Goal: Transaction & Acquisition: Purchase product/service

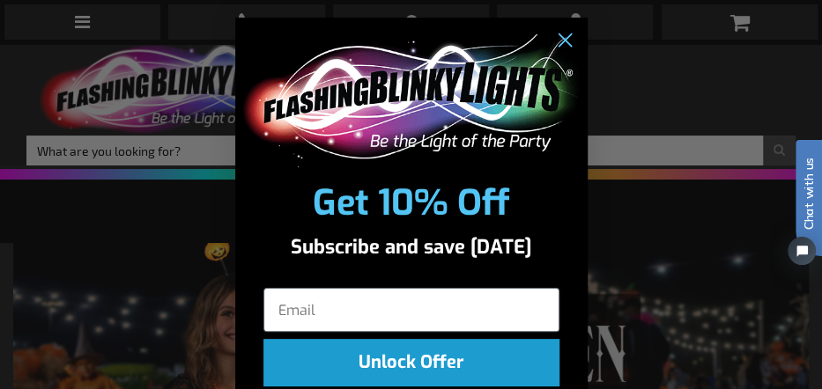
scroll to position [59, 0]
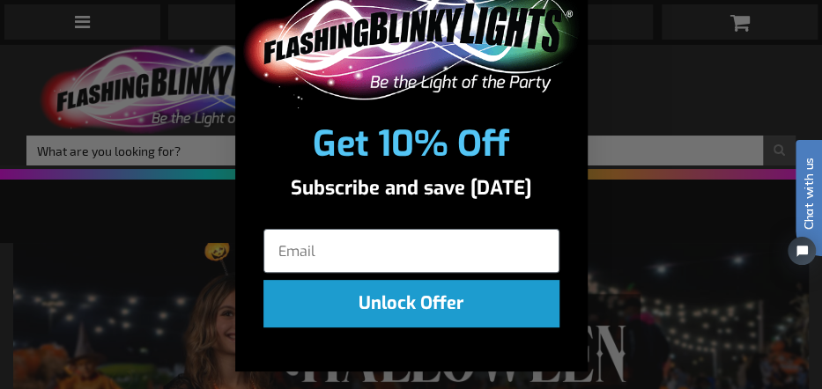
click at [615, 240] on div "Close dialog Get 10% Off Subscribe and save today Unlock Offer Submit" at bounding box center [411, 194] width 822 height 389
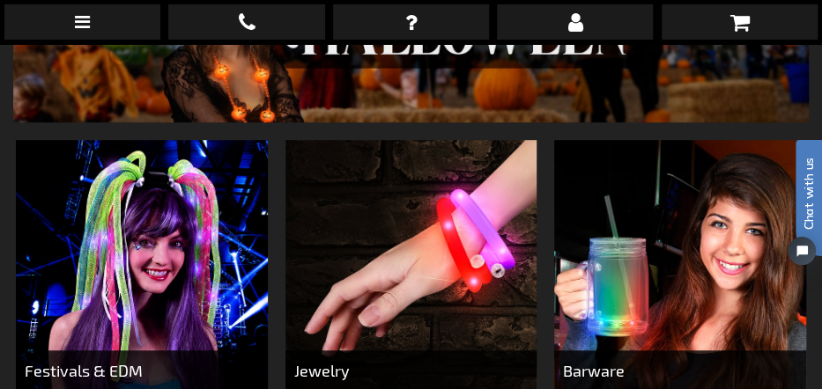
scroll to position [0, 0]
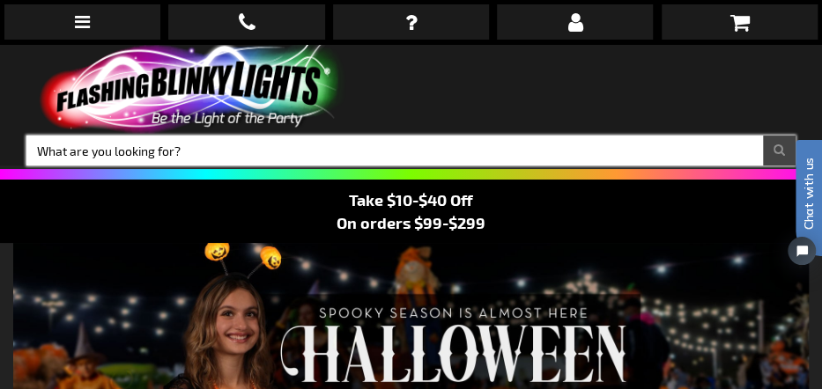
click at [125, 147] on input "Search" at bounding box center [410, 151] width 769 height 30
type input "batteries"
click at [763, 136] on button "Search" at bounding box center [779, 151] width 33 height 30
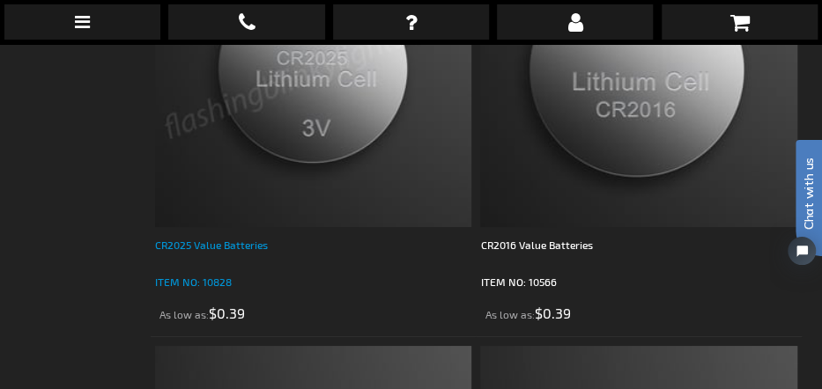
scroll to position [2202, 0]
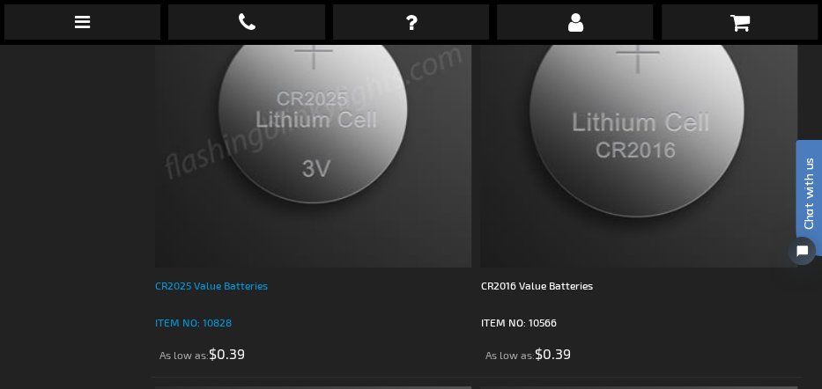
click at [228, 287] on div "CR2025 Value Batteries" at bounding box center [313, 294] width 316 height 35
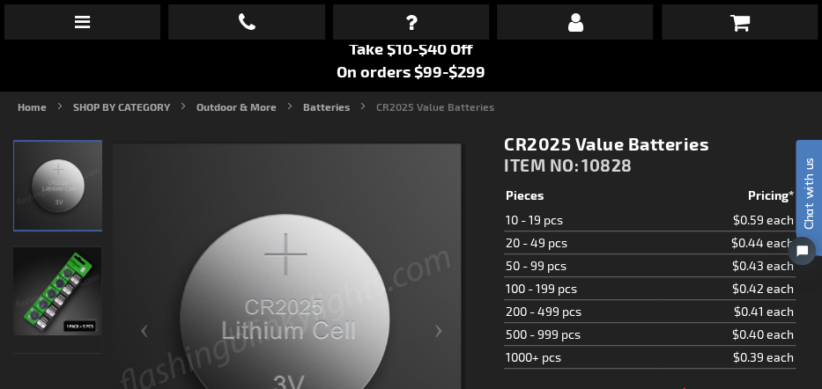
scroll to position [176, 0]
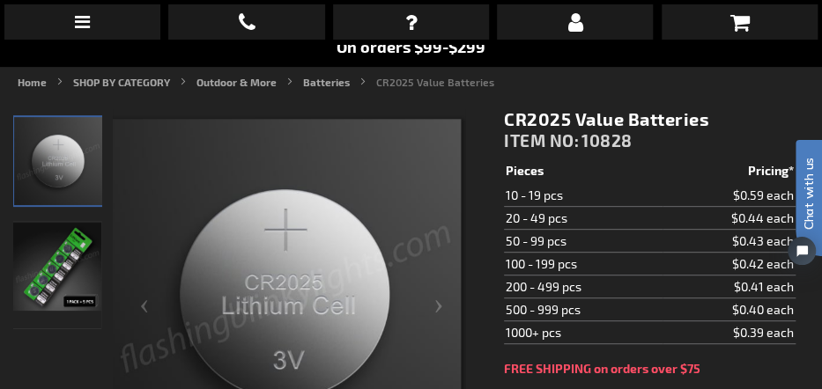
click at [557, 223] on td "20 - 49 pcs" at bounding box center [583, 218] width 159 height 23
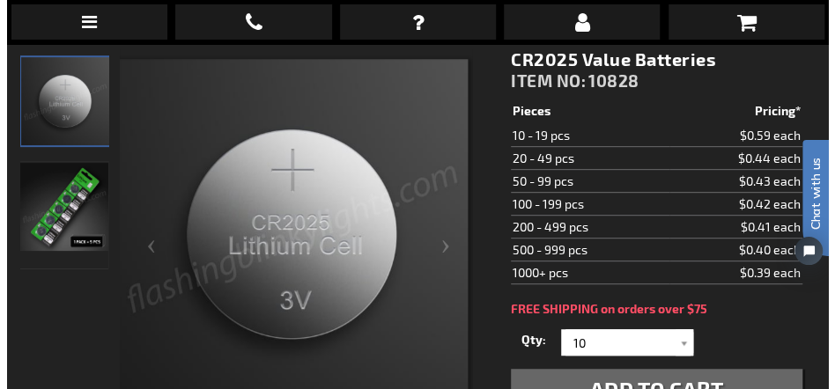
scroll to position [264, 0]
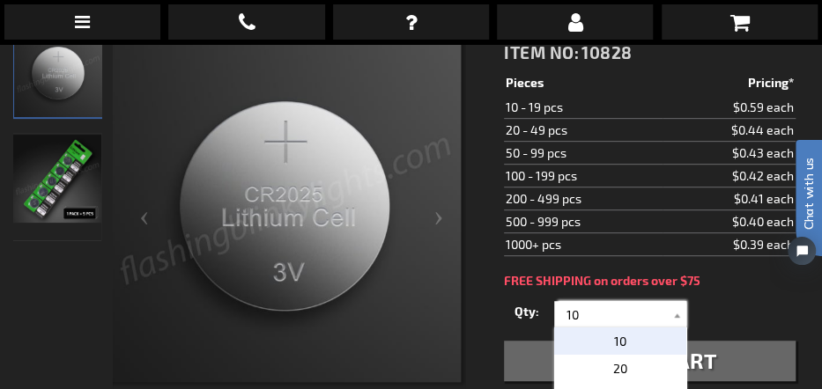
drag, startPoint x: 564, startPoint y: 311, endPoint x: 587, endPoint y: 309, distance: 23.0
click at [587, 309] on input "10" at bounding box center [622, 314] width 128 height 26
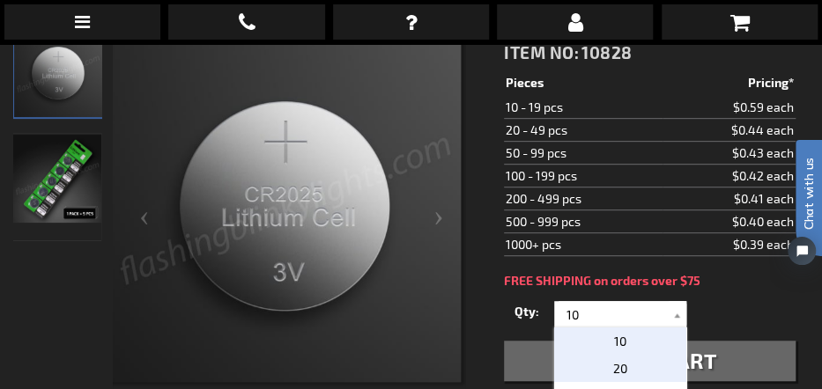
click at [613, 366] on span "20" at bounding box center [620, 368] width 14 height 15
type input "20"
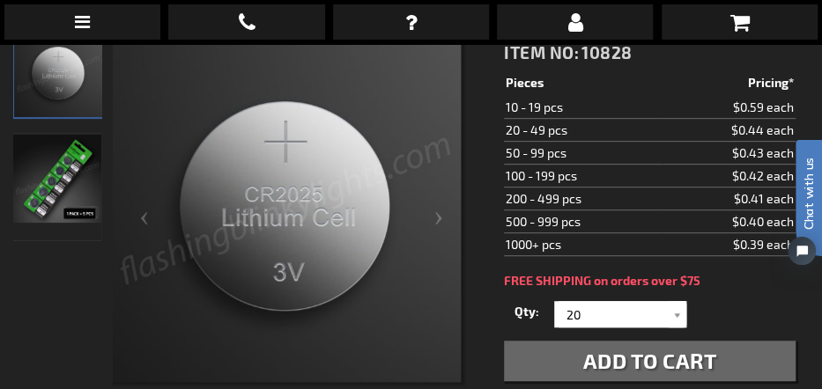
click at [604, 358] on span "Add to Cart" at bounding box center [650, 361] width 134 height 26
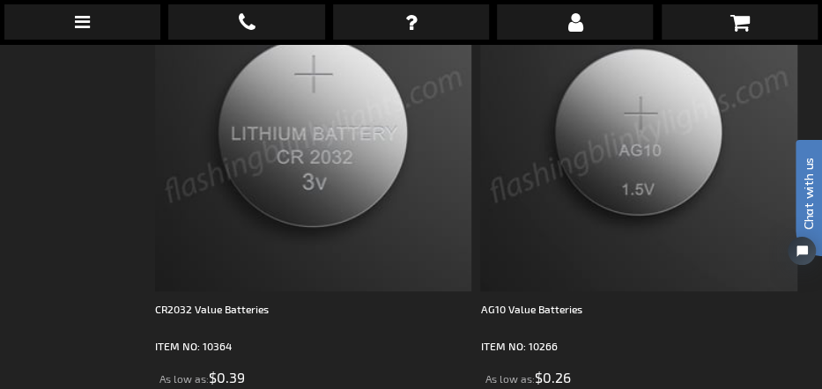
scroll to position [2642, 0]
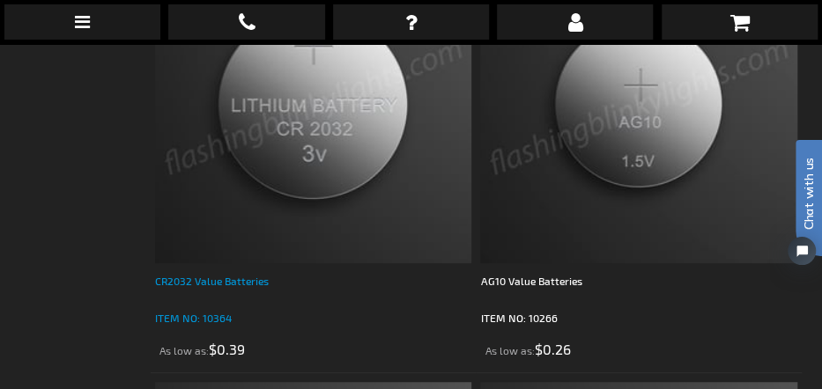
click at [240, 278] on div "CR2032 Value Batteries" at bounding box center [313, 289] width 316 height 35
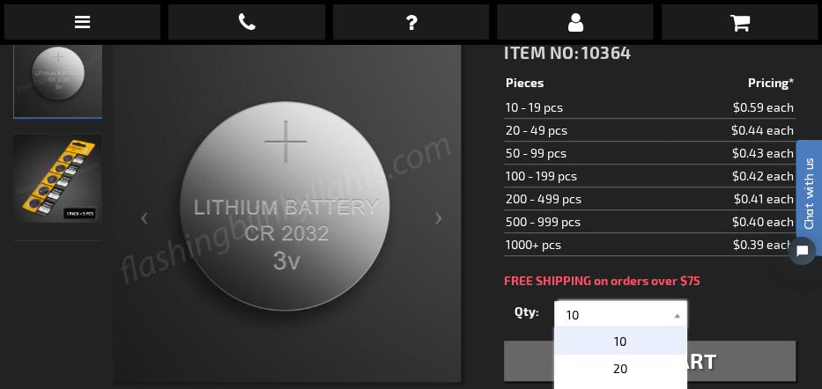
drag, startPoint x: 561, startPoint y: 317, endPoint x: 601, endPoint y: 317, distance: 39.6
click at [601, 317] on input "10" at bounding box center [622, 314] width 128 height 26
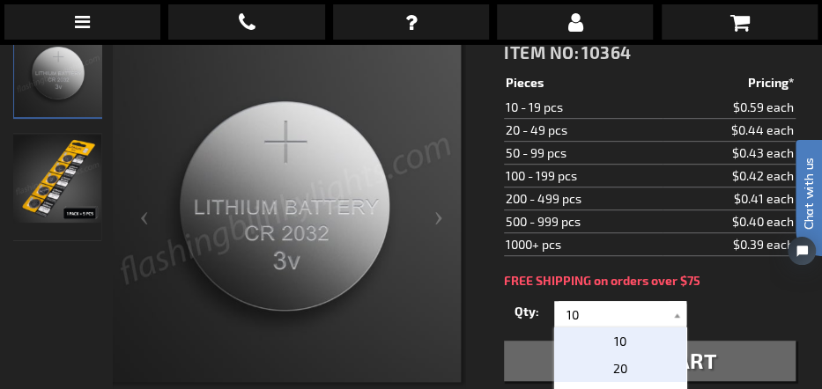
click at [613, 366] on span "20" at bounding box center [620, 368] width 14 height 15
type input "20"
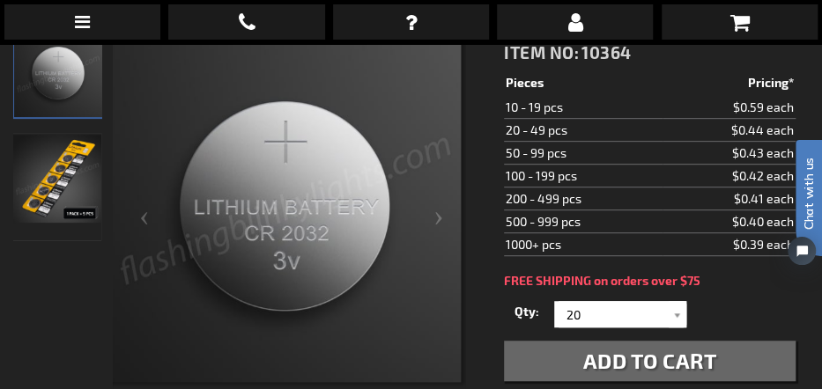
click at [594, 357] on span "Add to Cart" at bounding box center [650, 361] width 134 height 26
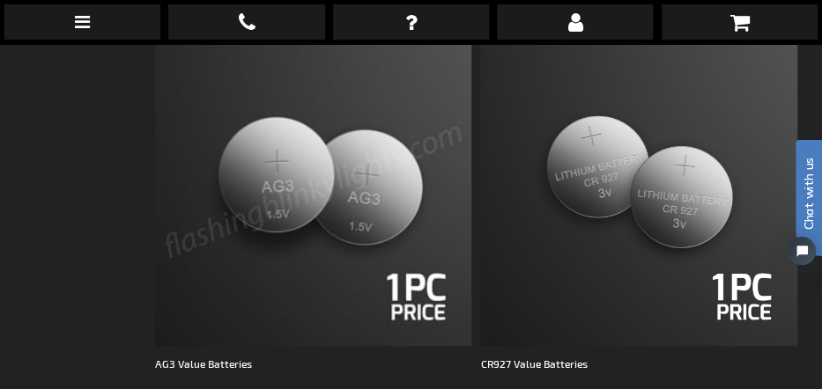
scroll to position [3083, 0]
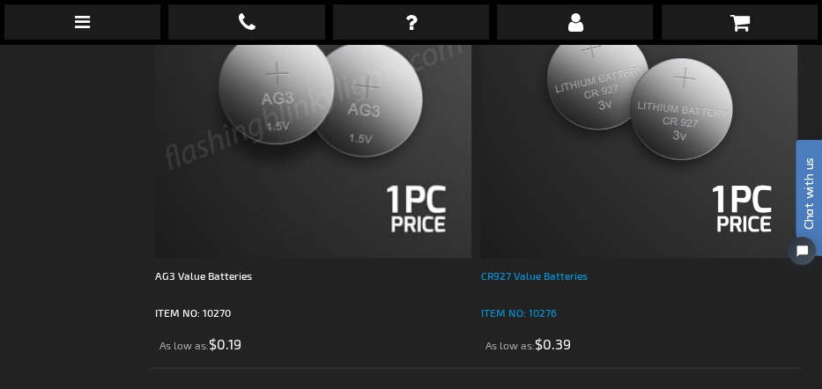
click at [514, 275] on div "CR927 Value Batteries" at bounding box center [638, 284] width 316 height 35
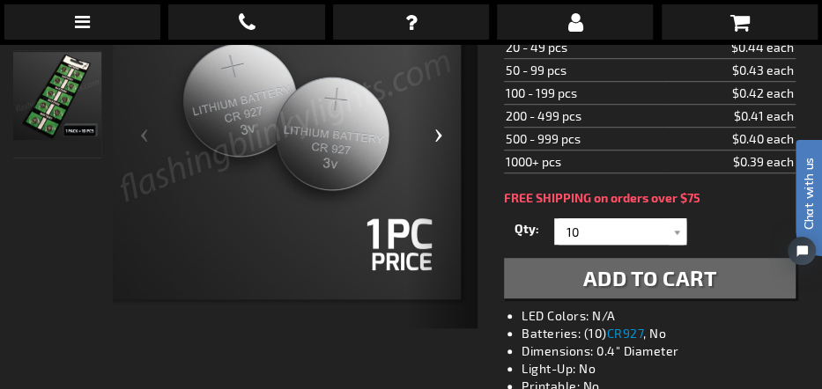
scroll to position [352, 0]
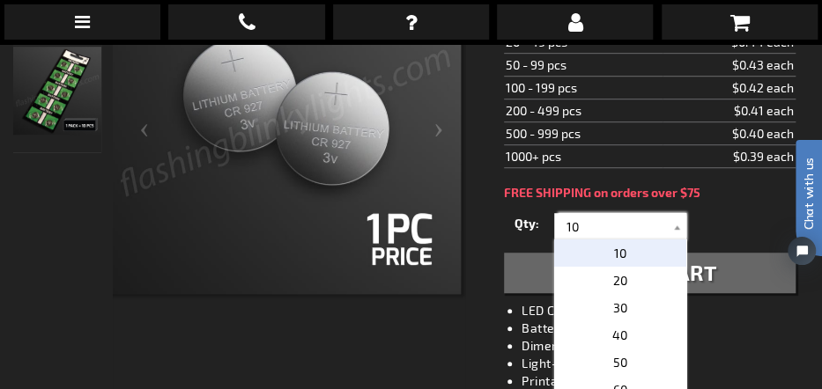
drag, startPoint x: 558, startPoint y: 222, endPoint x: 580, endPoint y: 219, distance: 22.2
click at [580, 219] on input "10" at bounding box center [622, 226] width 128 height 26
click at [619, 277] on p "20" at bounding box center [620, 280] width 132 height 27
type input "20"
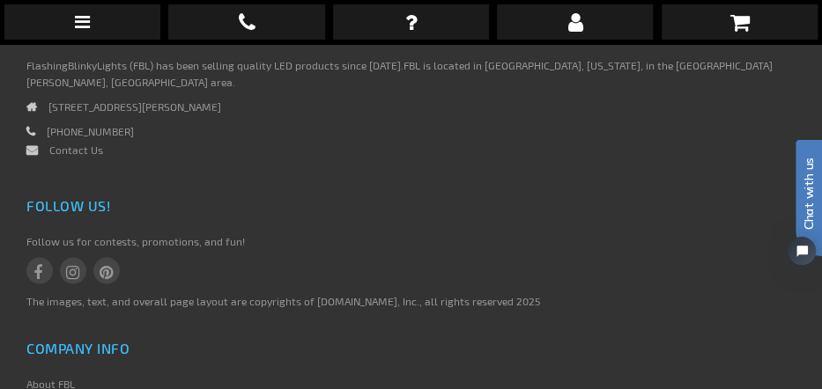
scroll to position [910, 0]
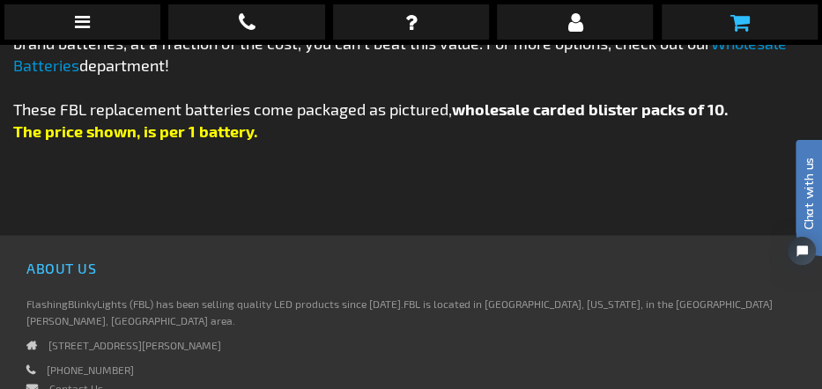
click at [738, 19] on icon at bounding box center [738, 21] width 19 height 21
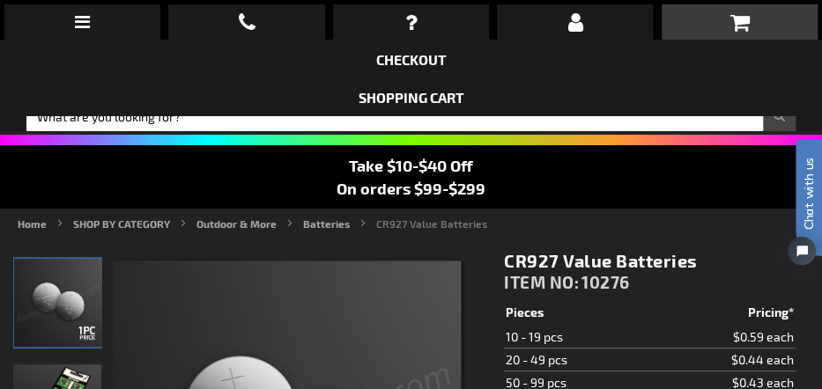
scroll to position [0, 0]
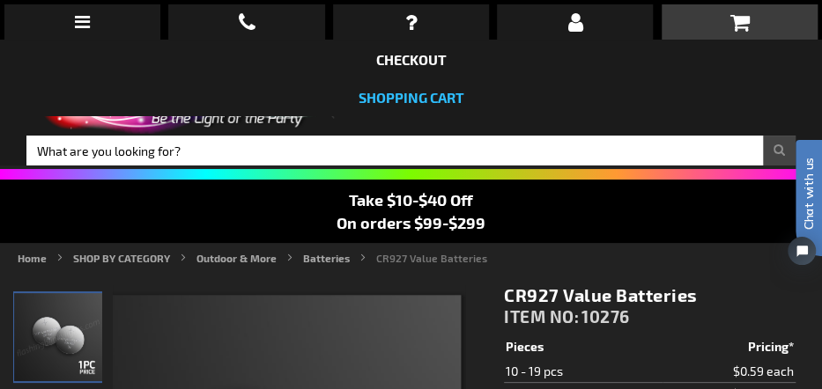
click at [411, 98] on link "Shopping Cart" at bounding box center [411, 97] width 106 height 17
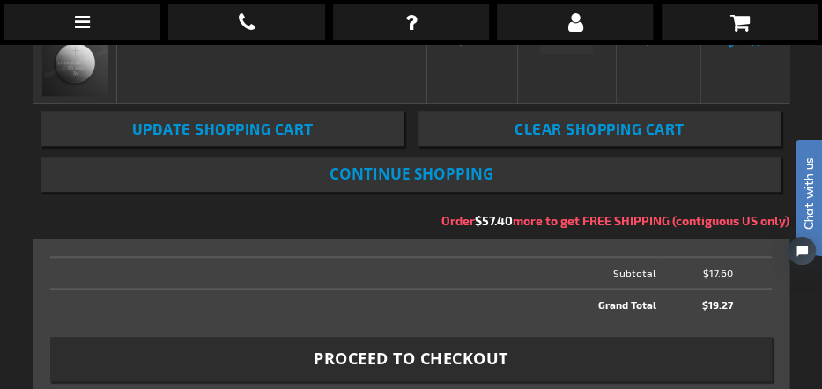
scroll to position [352, 0]
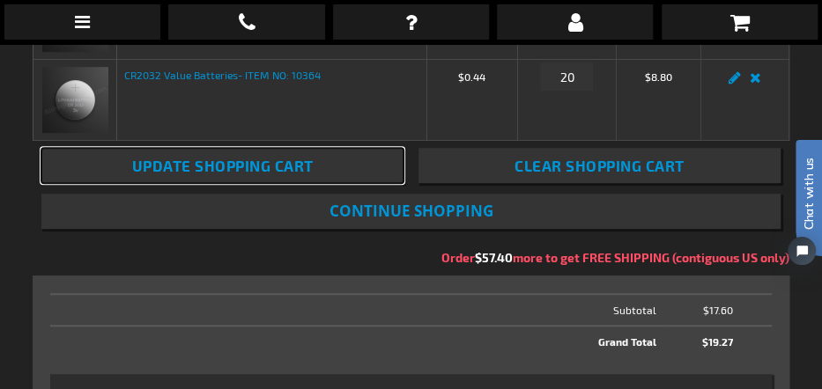
click at [239, 167] on span "Update Shopping Cart" at bounding box center [222, 166] width 181 height 18
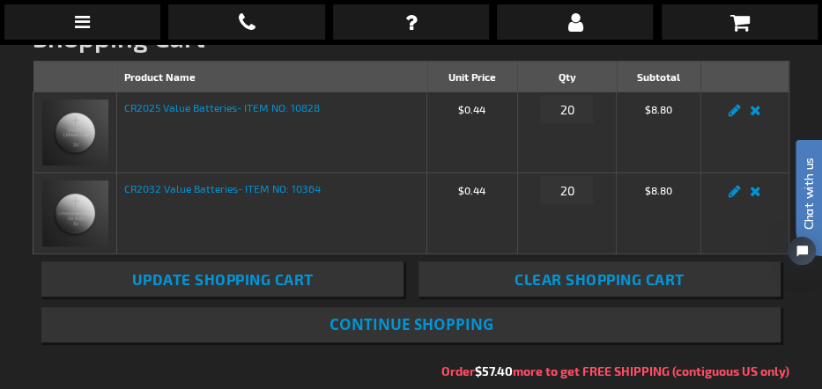
scroll to position [264, 0]
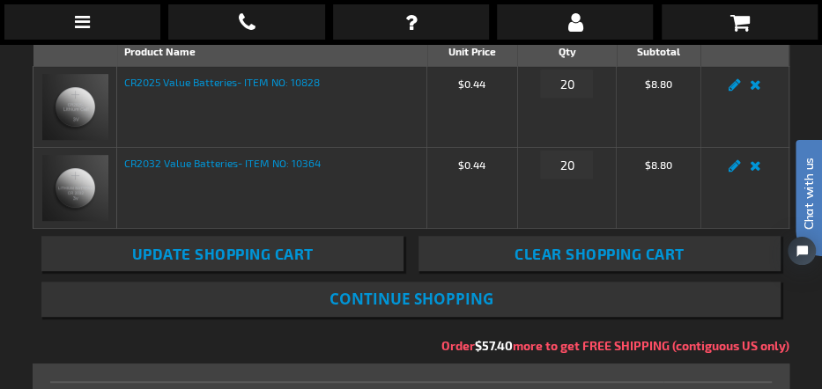
click at [372, 298] on span "Continue Shopping" at bounding box center [411, 299] width 164 height 20
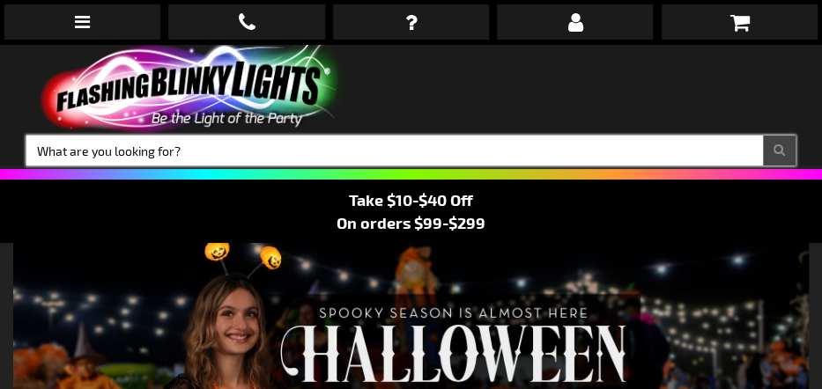
click at [104, 152] on input "Search" at bounding box center [410, 151] width 769 height 30
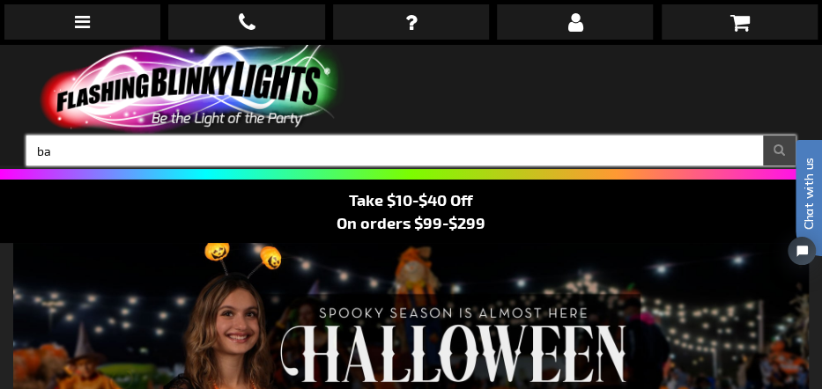
type input "b"
type input "batteries"
click at [763, 136] on button "Search" at bounding box center [779, 151] width 33 height 30
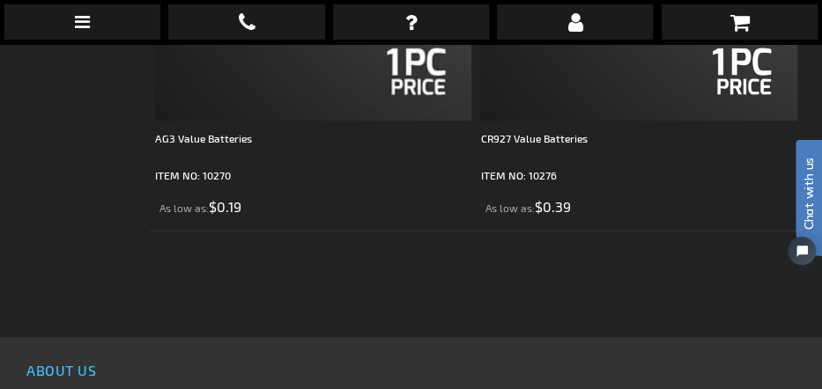
scroll to position [3171, 0]
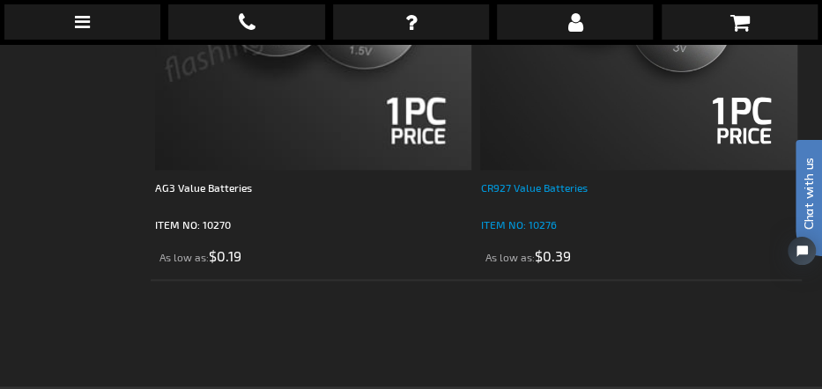
click at [550, 190] on div "CR927 Value Batteries" at bounding box center [638, 196] width 316 height 35
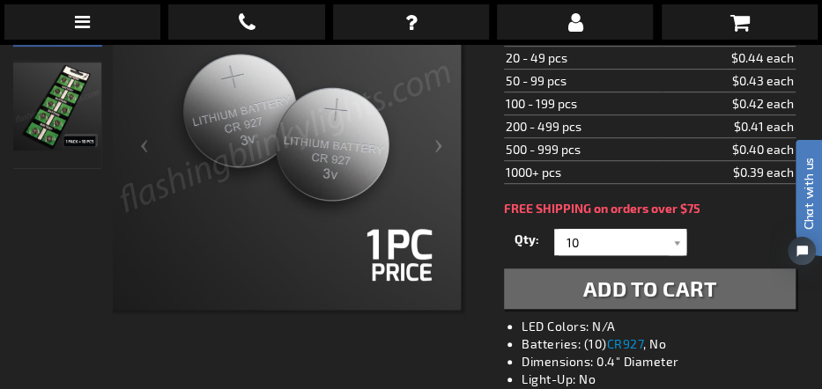
scroll to position [352, 0]
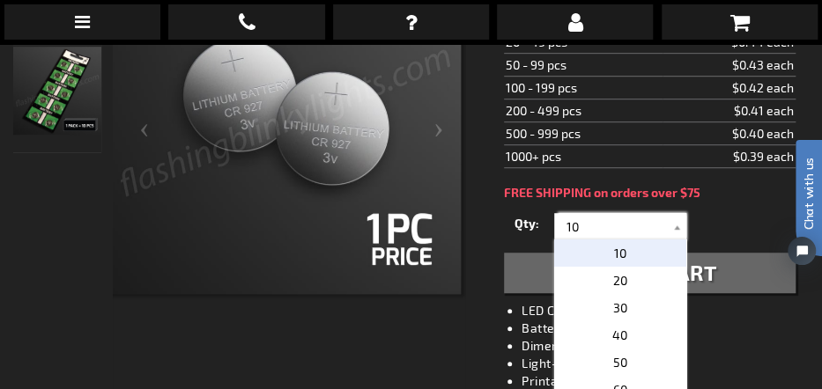
drag, startPoint x: 565, startPoint y: 225, endPoint x: 597, endPoint y: 223, distance: 31.8
click at [597, 223] on input "10" at bounding box center [622, 226] width 128 height 26
click at [613, 279] on span "20" at bounding box center [620, 280] width 14 height 15
type input "20"
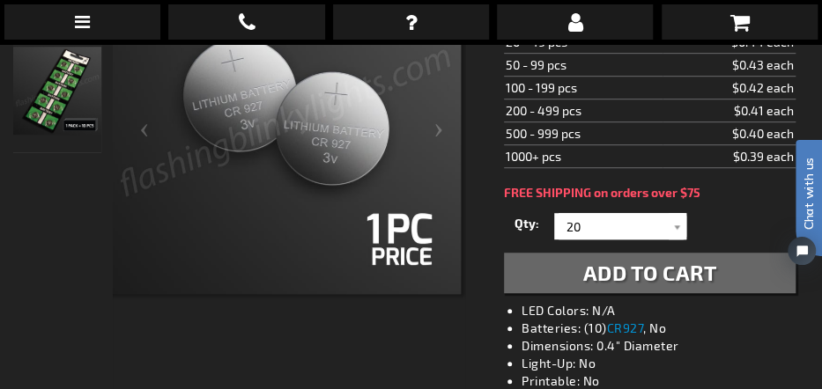
click at [654, 270] on span "Add to Cart" at bounding box center [650, 273] width 134 height 26
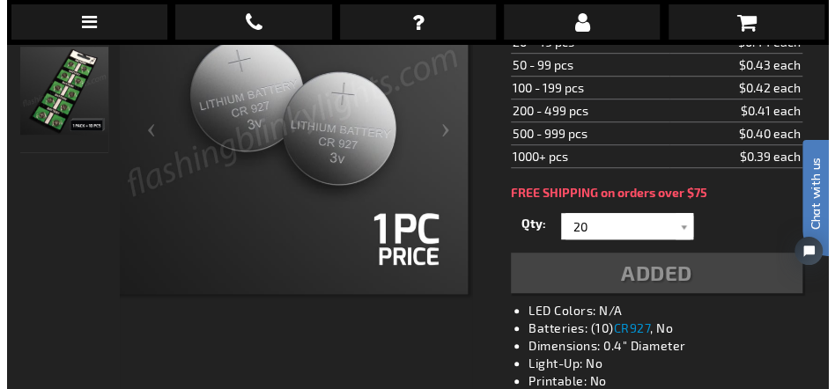
scroll to position [392, 0]
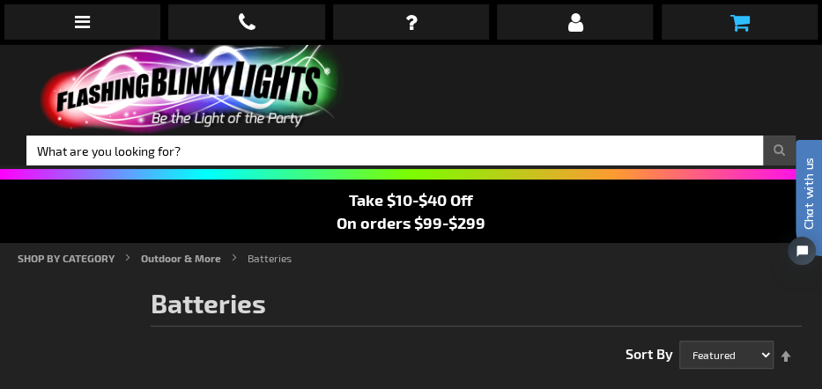
click at [736, 24] on icon at bounding box center [738, 21] width 19 height 21
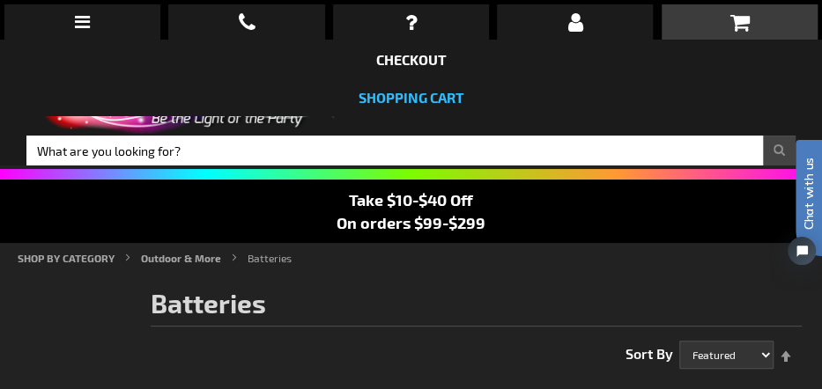
click at [379, 98] on link "Shopping Cart" at bounding box center [411, 97] width 106 height 17
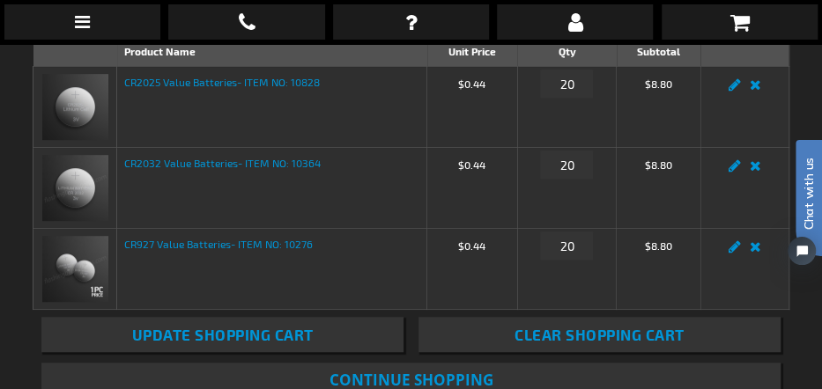
scroll to position [440, 0]
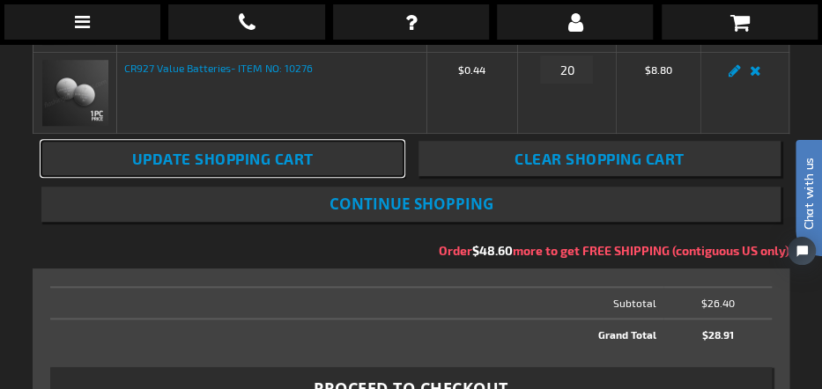
click at [212, 159] on span "Update Shopping Cart" at bounding box center [222, 159] width 181 height 18
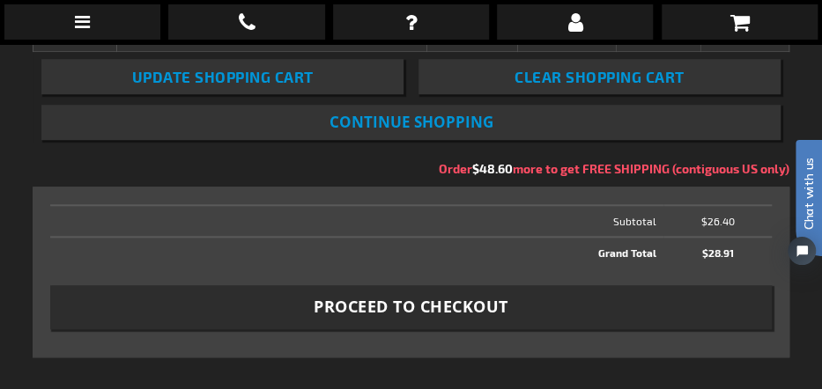
scroll to position [617, 0]
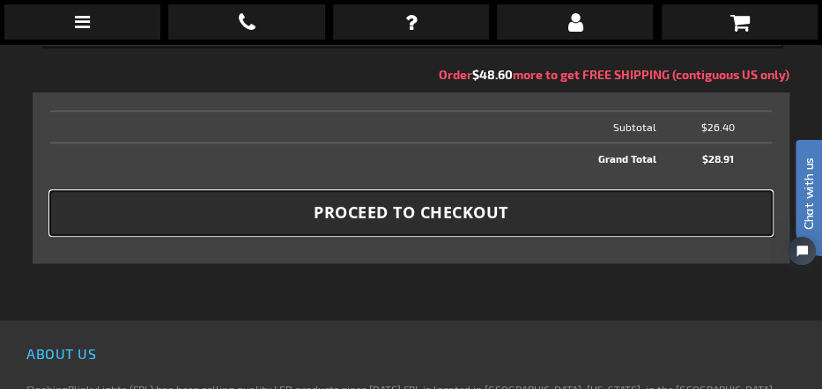
click at [336, 208] on span "Proceed to Checkout" at bounding box center [411, 213] width 195 height 22
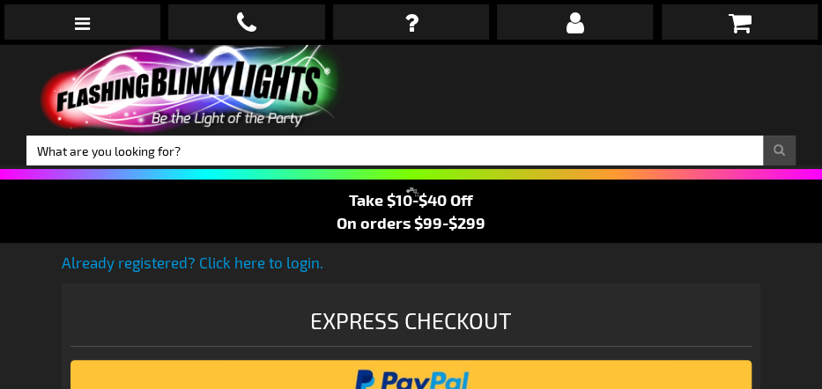
select select "US"
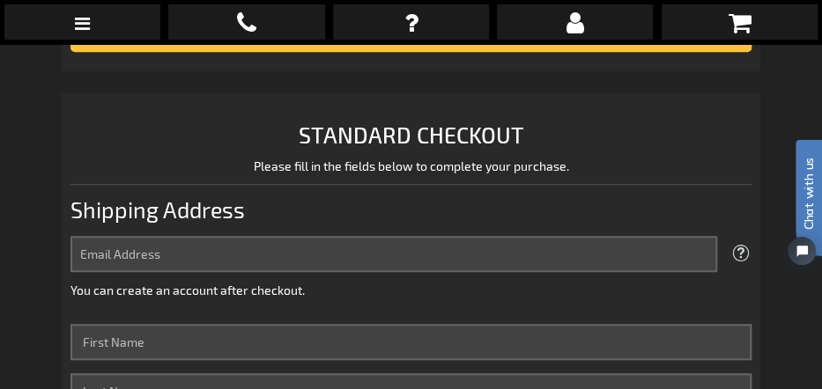
scroll to position [440, 0]
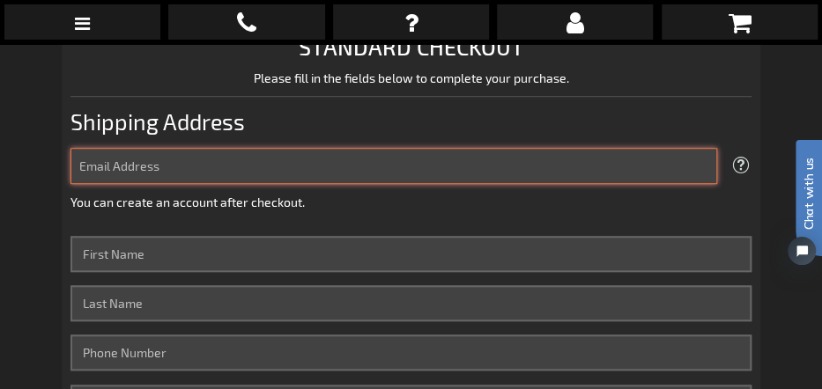
type input "[EMAIL_ADDRESS][DOMAIN_NAME]"
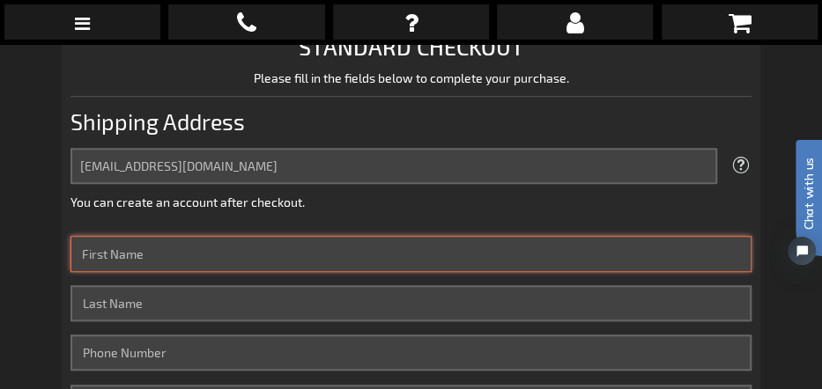
click at [171, 257] on input "First Name" at bounding box center [410, 254] width 681 height 36
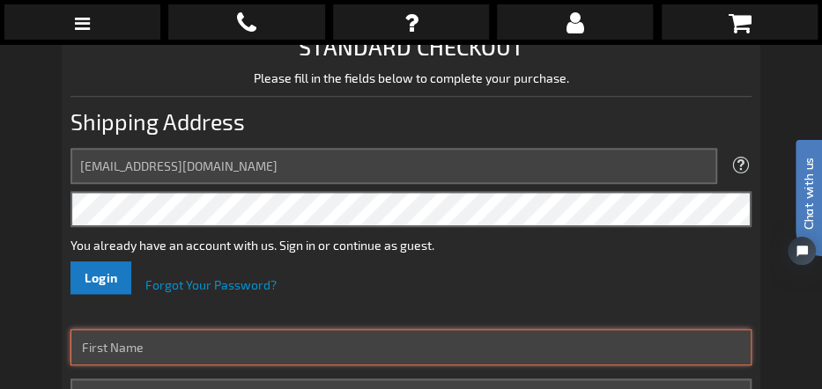
type input "[PERSON_NAME]"
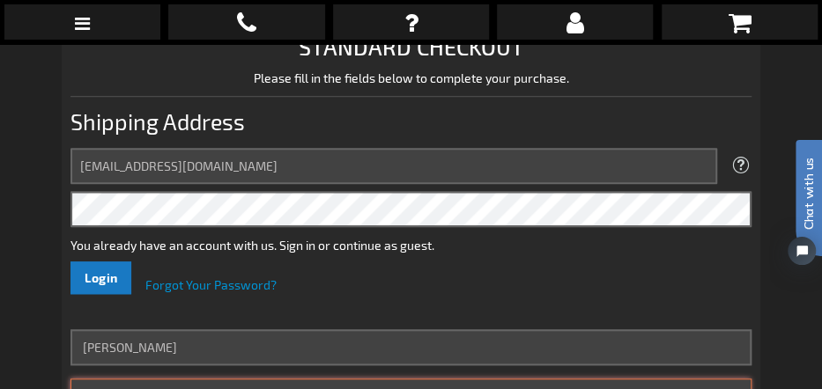
type input "7603763288"
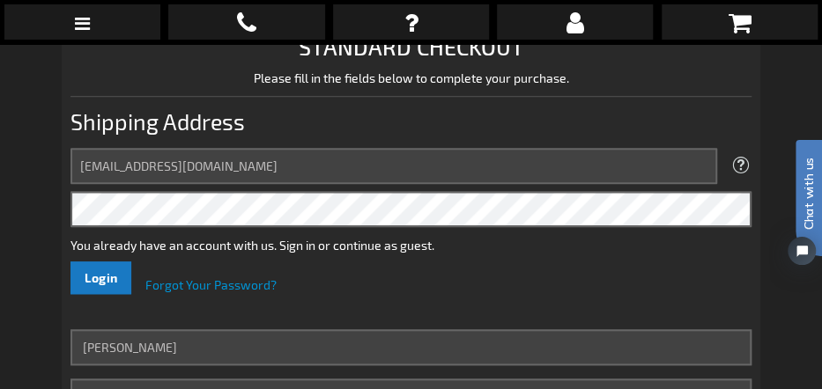
type input "[STREET_ADDRESS]"
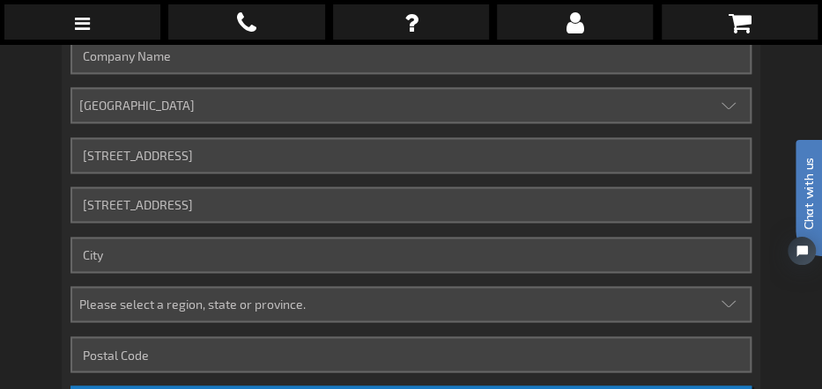
scroll to position [969, 0]
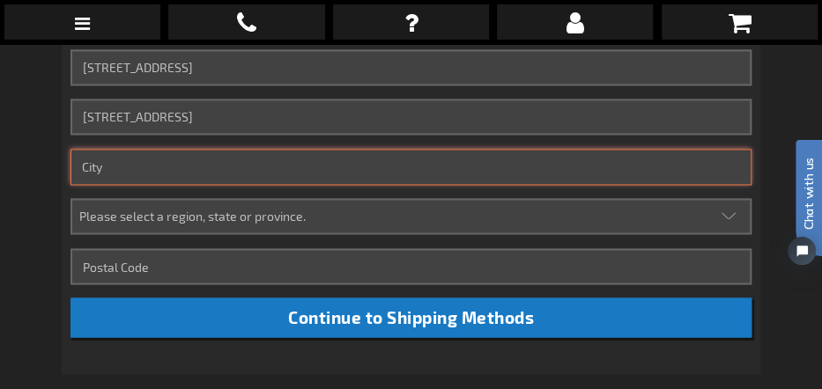
click at [122, 170] on input "City" at bounding box center [410, 167] width 681 height 36
type input "Kernville"
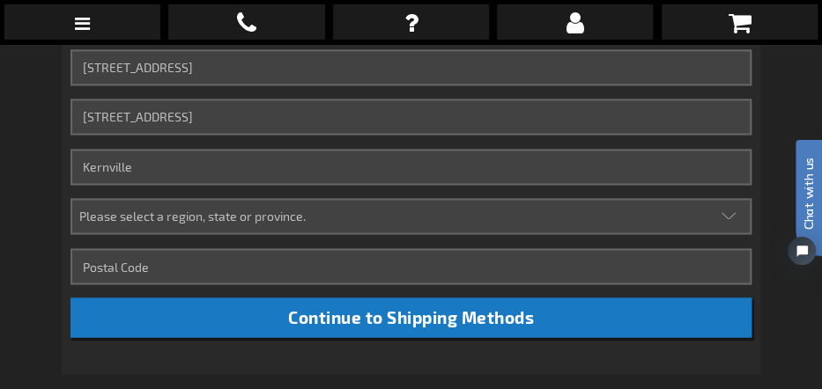
type input "amerigas"
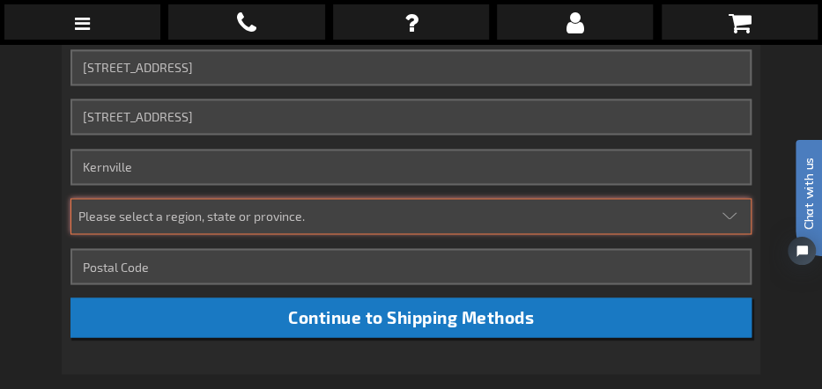
select select "12"
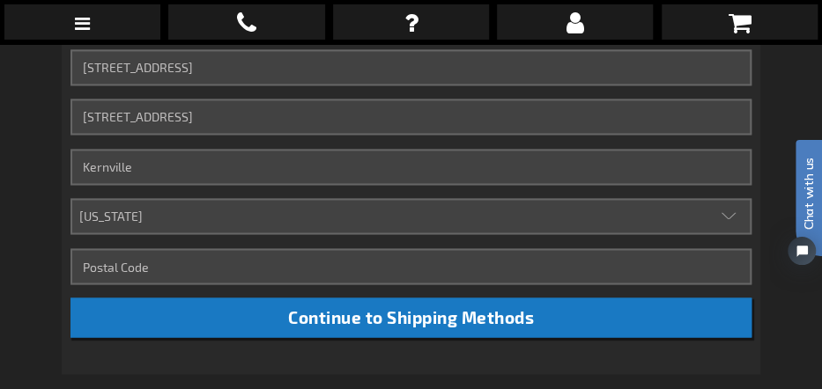
type input "93238"
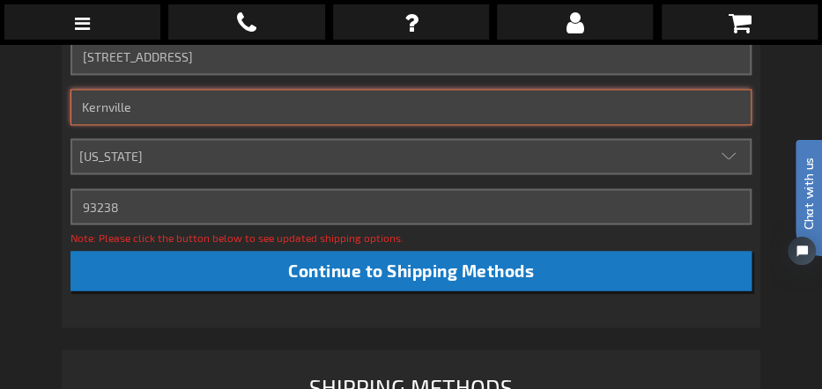
scroll to position [1057, 0]
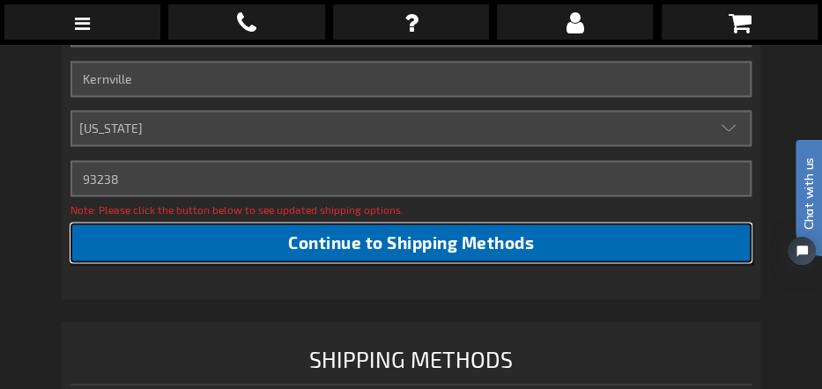
click at [361, 245] on span "Continue to Shipping Methods" at bounding box center [411, 242] width 246 height 20
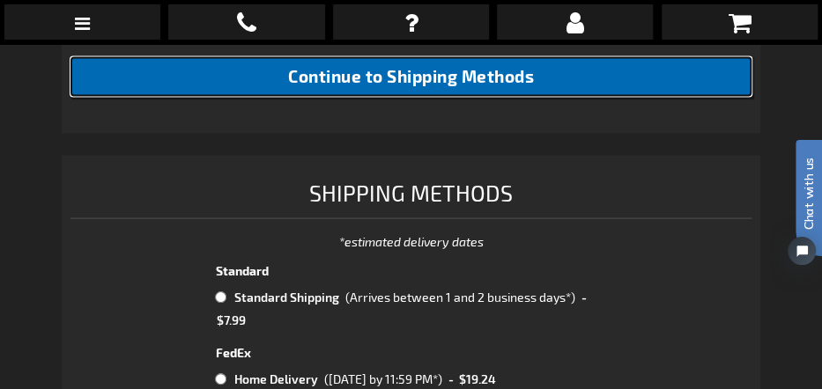
scroll to position [1233, 0]
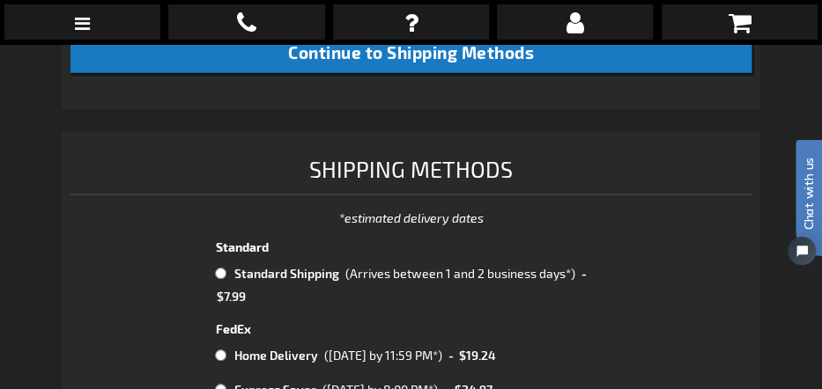
click at [218, 271] on input "radio" at bounding box center [220, 274] width 11 height 14
radio input "true"
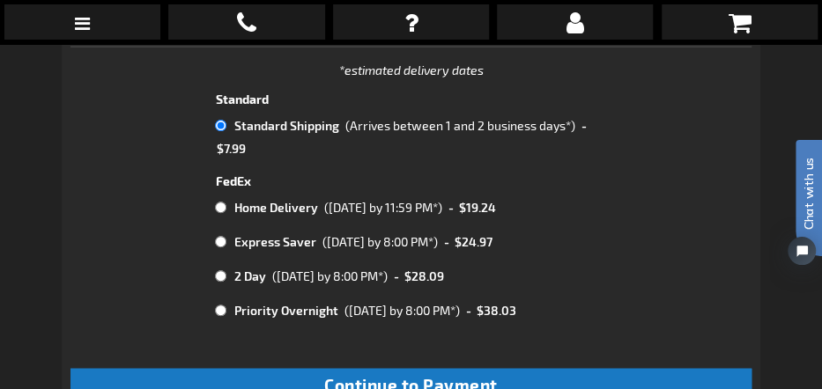
scroll to position [1409, 0]
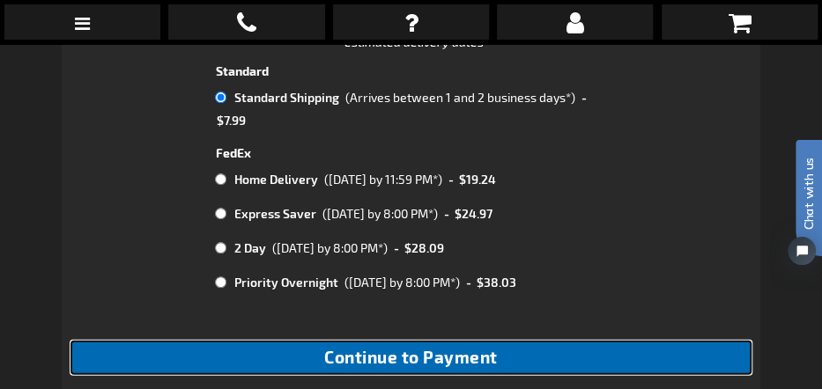
click at [467, 357] on span "Continue to Payment" at bounding box center [411, 357] width 174 height 20
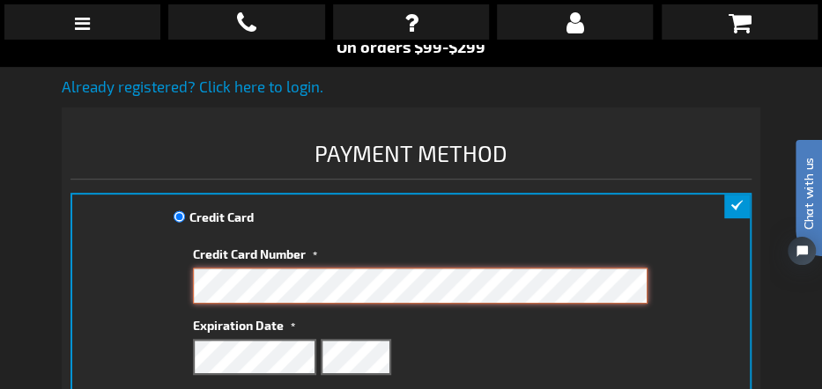
scroll to position [264, 0]
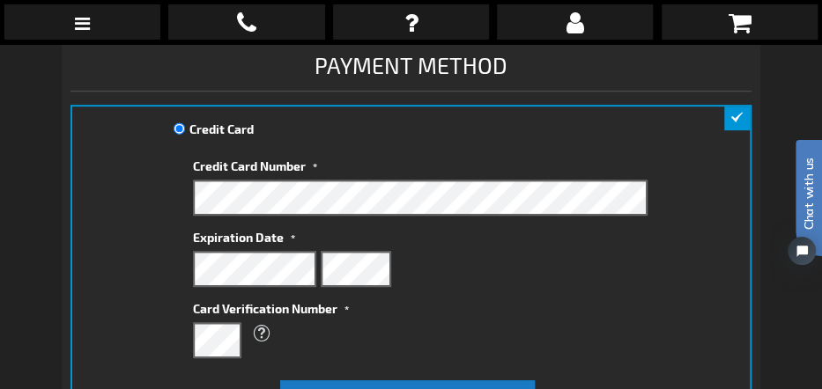
click at [303, 235] on label "Expiration Date" at bounding box center [420, 235] width 455 height 24
click at [262, 239] on span "Expiration Date" at bounding box center [238, 237] width 91 height 15
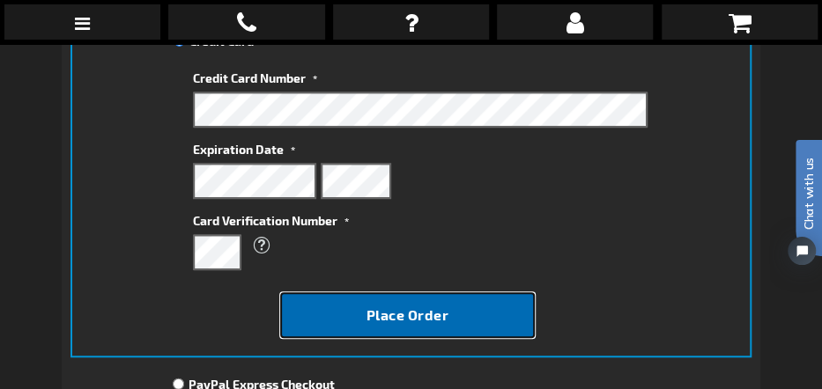
click at [403, 310] on span "Place Order" at bounding box center [407, 315] width 83 height 17
